Goal: Find specific page/section: Find specific page/section

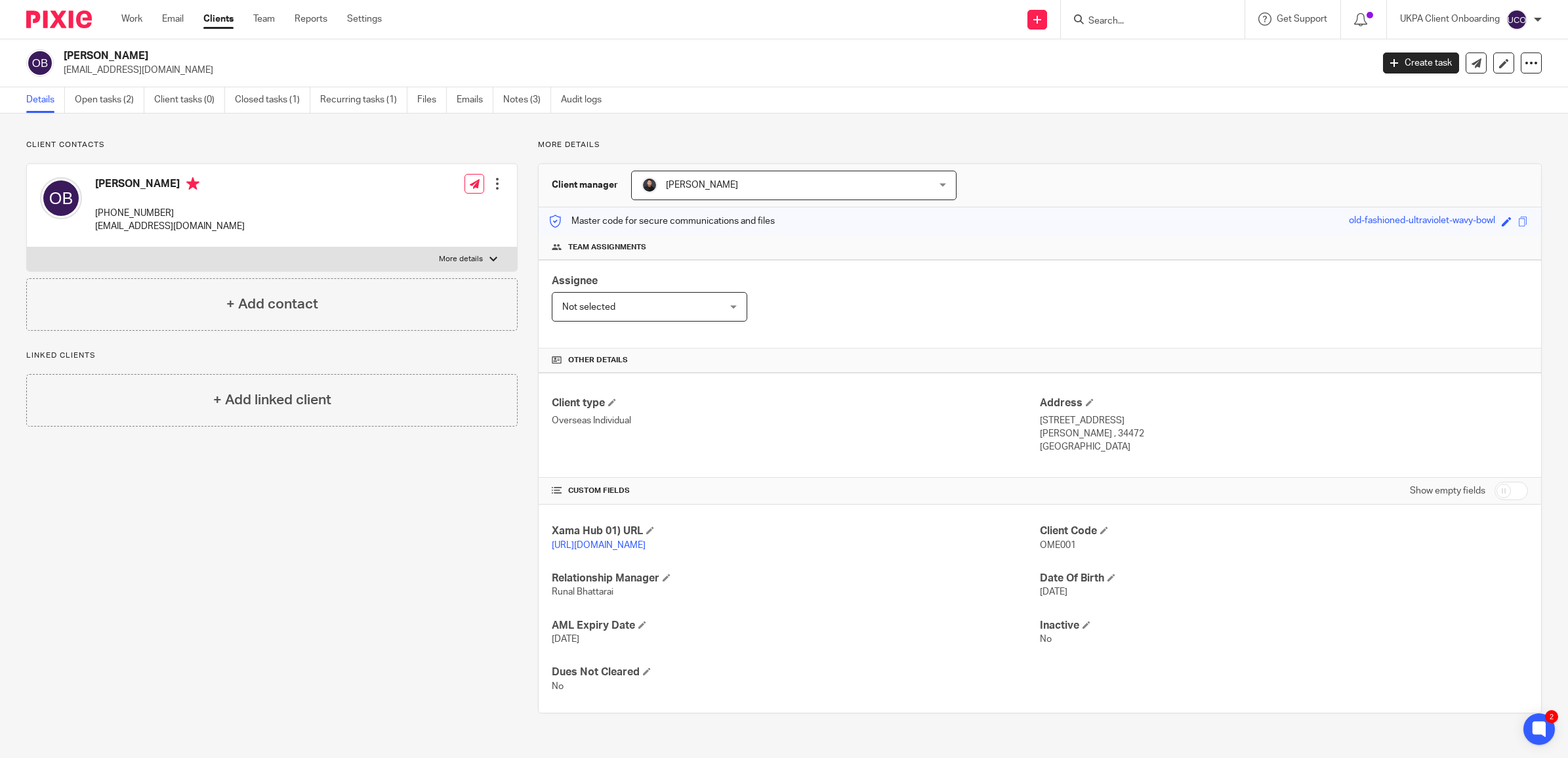
click at [1105, 14] on form at bounding box center [1157, 19] width 140 height 17
click at [1103, 24] on input "Search" at bounding box center [1146, 22] width 118 height 12
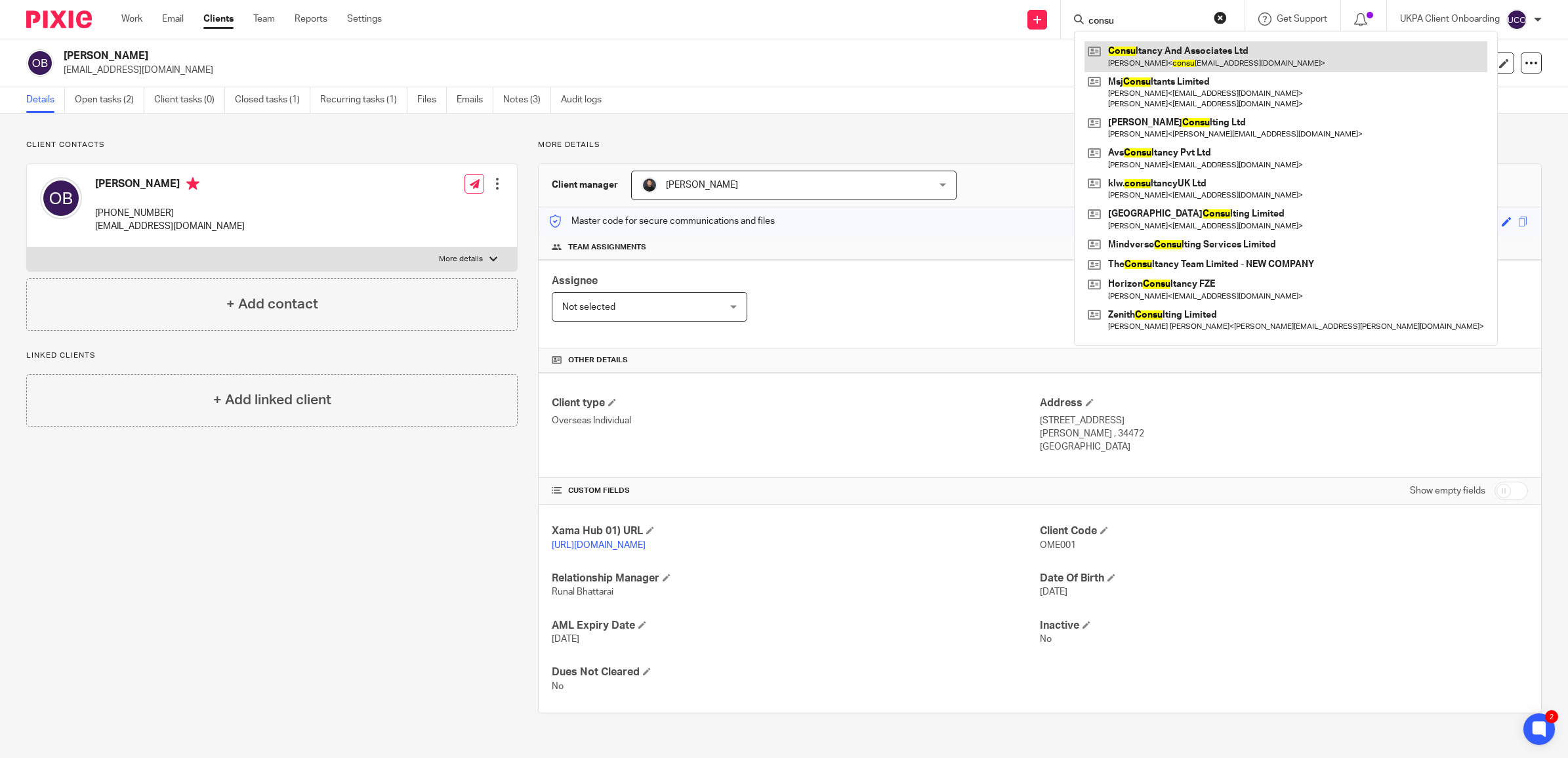
type input "consu"
click at [1165, 54] on link at bounding box center [1286, 56] width 403 height 30
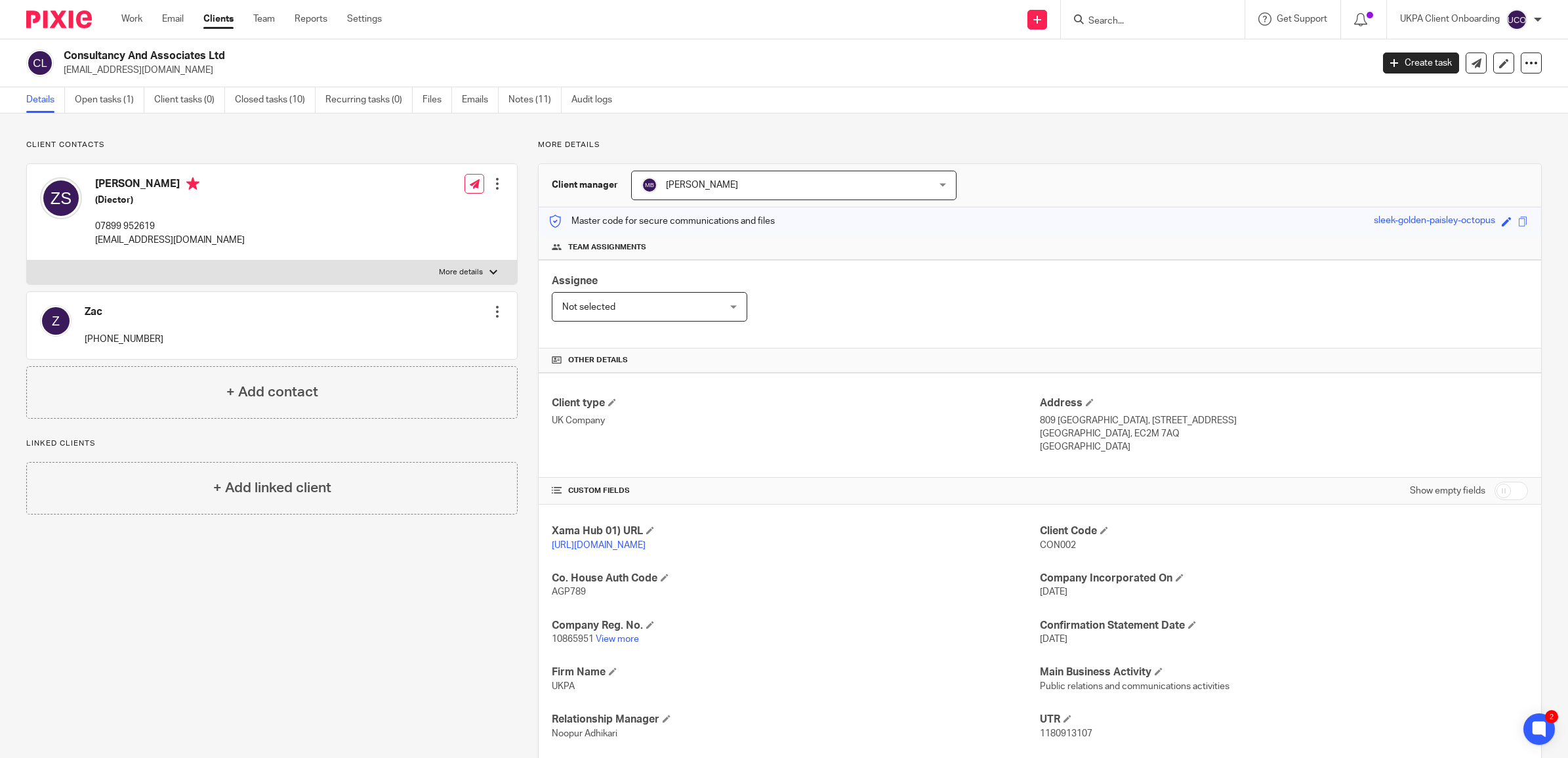
drag, startPoint x: 241, startPoint y: 51, endPoint x: 65, endPoint y: 41, distance: 176.3
click at [61, 43] on div "Consultancy And Associates Ltd consultagencypr@gmail.com Create task Update fro…" at bounding box center [784, 63] width 1568 height 48
copy h2 "Consultancy And Associates Ltd"
